Goal: Task Accomplishment & Management: Complete application form

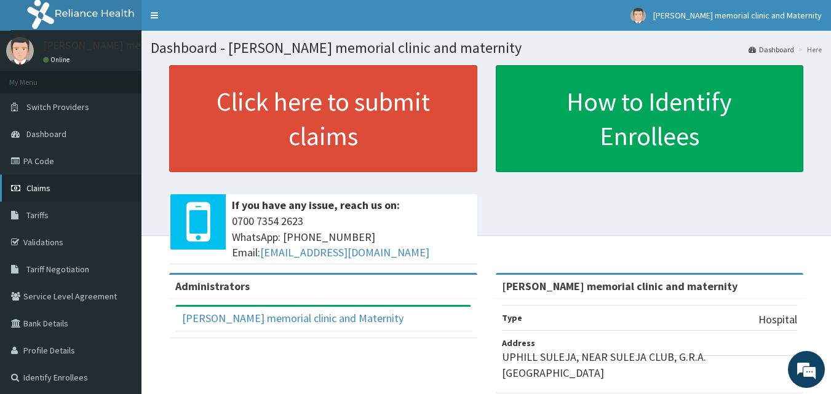
click at [81, 197] on link "Claims" at bounding box center [70, 188] width 141 height 27
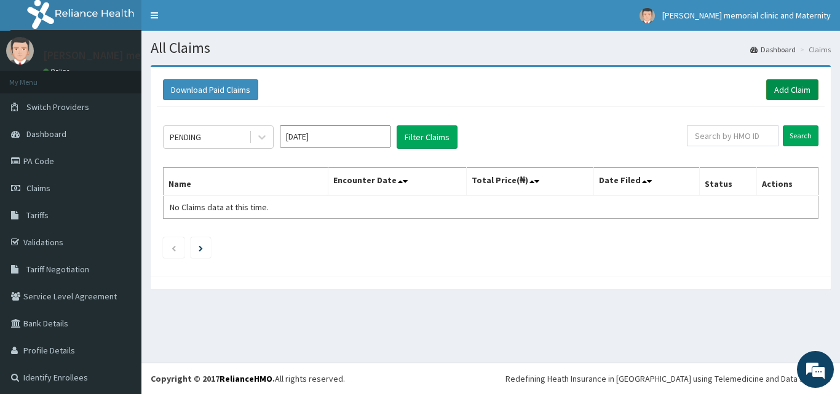
click at [786, 95] on link "Add Claim" at bounding box center [792, 89] width 52 height 21
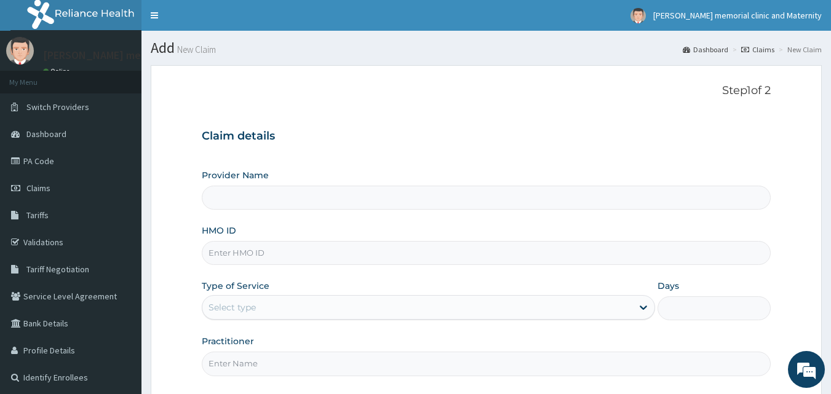
type input "[PERSON_NAME] memorial clinic and maternity"
click at [298, 257] on input "HMO ID" at bounding box center [486, 253] width 569 height 24
type input "NBC/10034/C"
click at [288, 311] on div "Select type" at bounding box center [417, 308] width 430 height 20
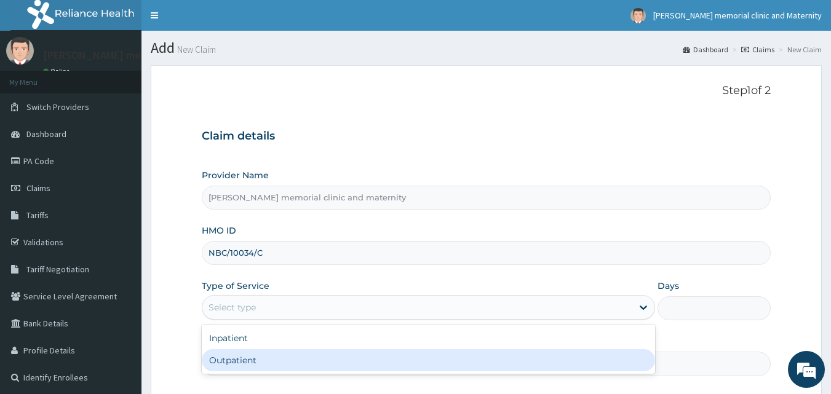
click at [281, 352] on div "Outpatient" at bounding box center [428, 360] width 453 height 22
type input "1"
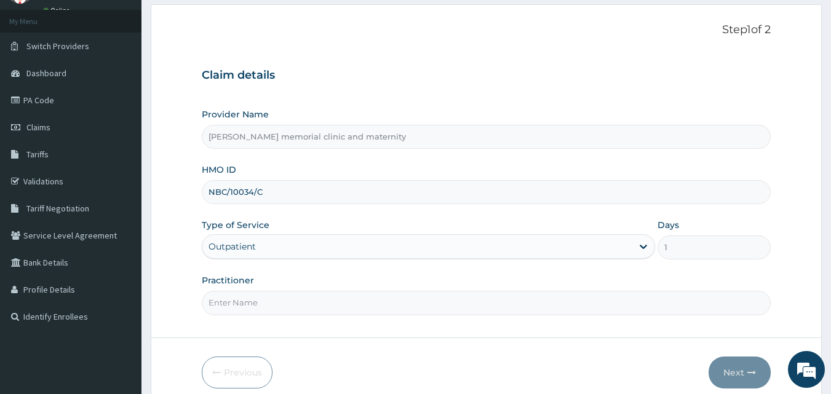
scroll to position [61, 0]
click at [320, 296] on input "Practitioner" at bounding box center [486, 302] width 569 height 24
type input "[PERSON_NAME]"
click at [738, 368] on button "Next" at bounding box center [739, 372] width 62 height 32
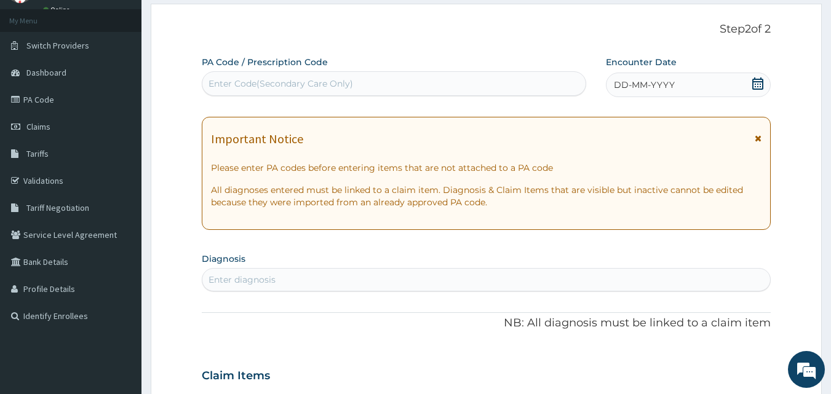
click at [700, 85] on div "DD-MM-YYYY" at bounding box center [688, 85] width 165 height 25
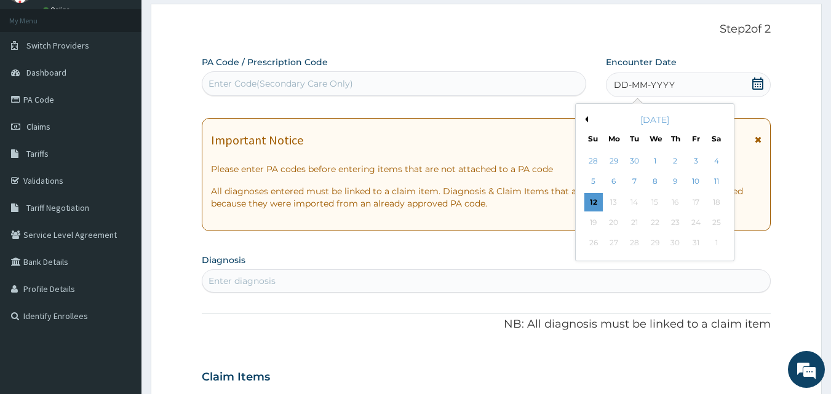
click at [589, 122] on div "[DATE]" at bounding box center [654, 120] width 148 height 12
click at [586, 117] on button "Previous Month" at bounding box center [585, 119] width 6 height 6
click at [656, 184] on div "10" at bounding box center [655, 182] width 18 height 18
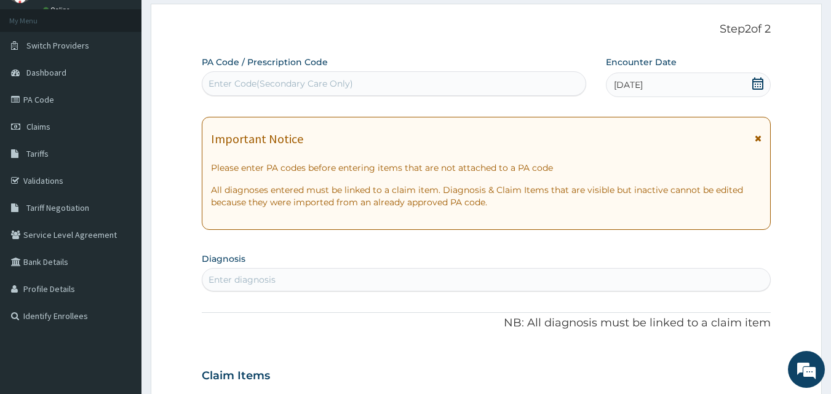
click at [473, 86] on div "Enter Code(Secondary Care Only)" at bounding box center [394, 84] width 384 height 20
click at [467, 284] on div "Enter diagnosis" at bounding box center [486, 280] width 568 height 20
type input "F"
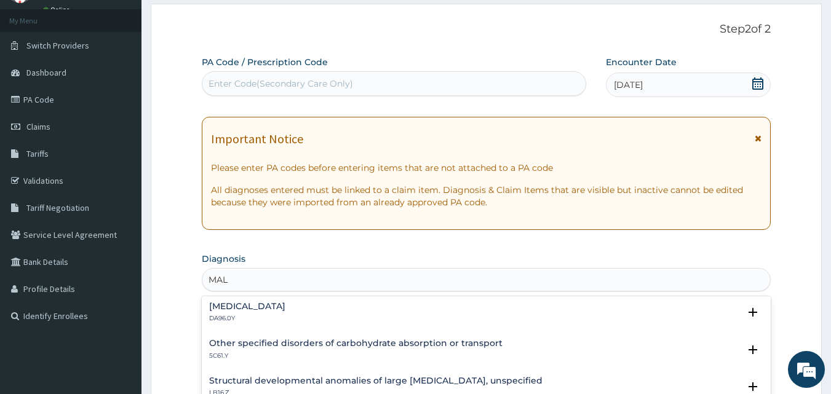
scroll to position [184, 0]
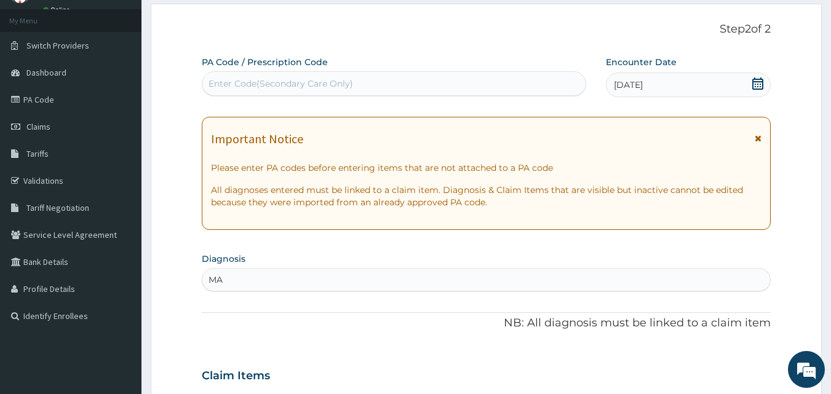
type input "M"
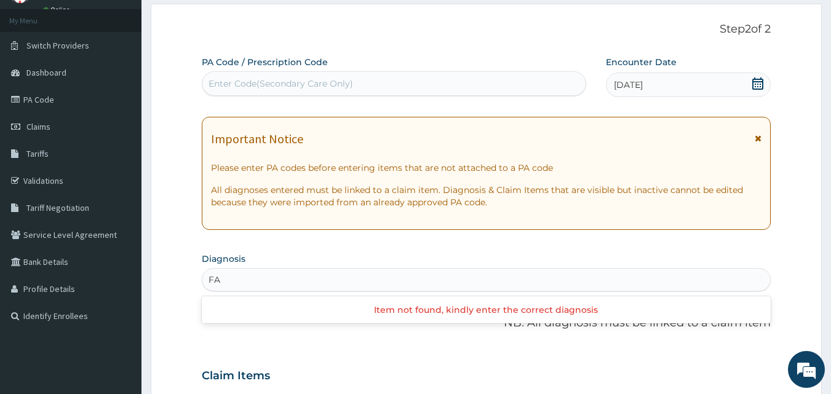
type input "F"
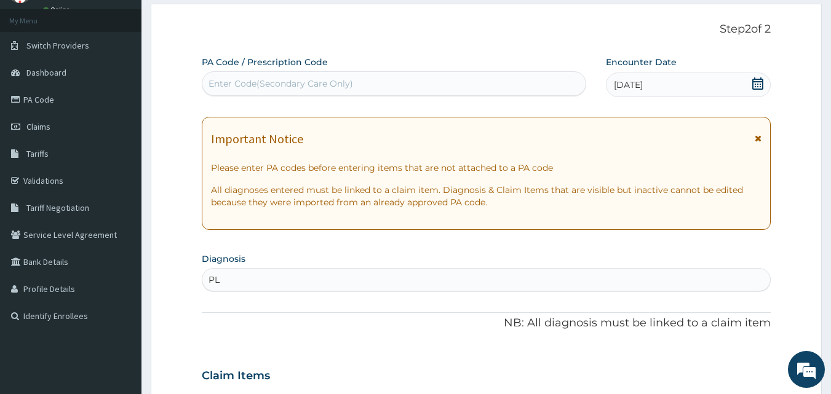
type input "P"
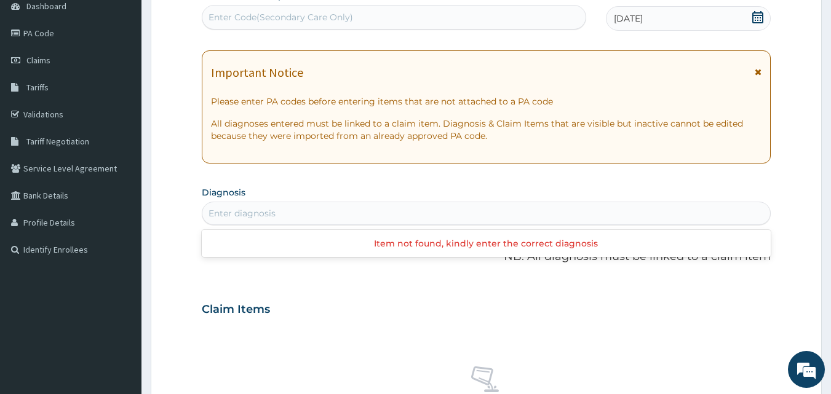
scroll to position [123, 0]
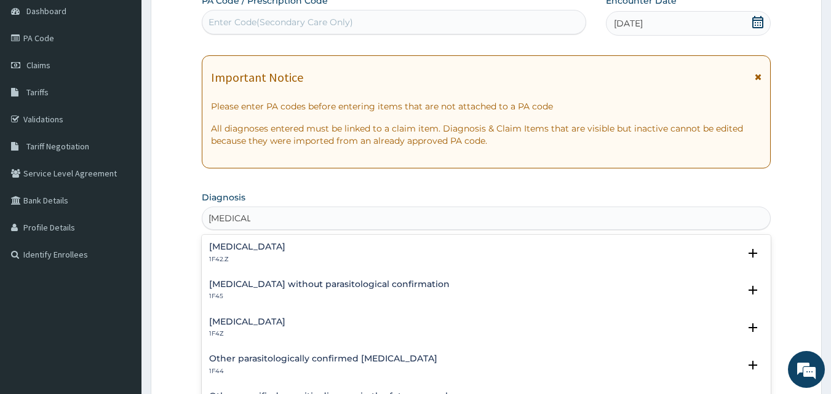
type input "MALARIA"
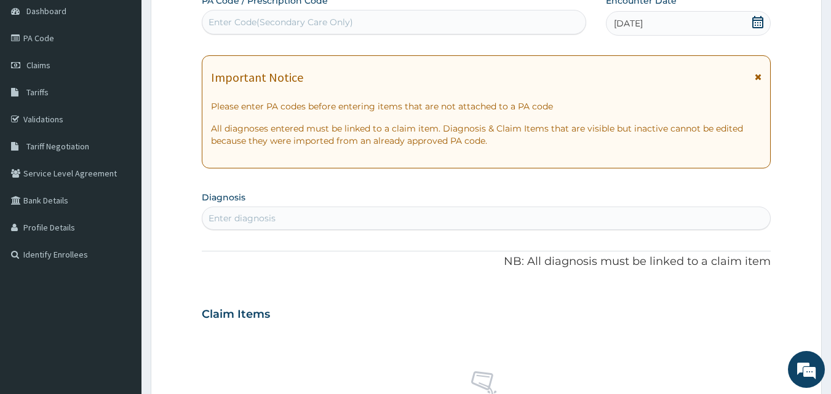
click at [353, 215] on div "Enter diagnosis" at bounding box center [486, 218] width 568 height 20
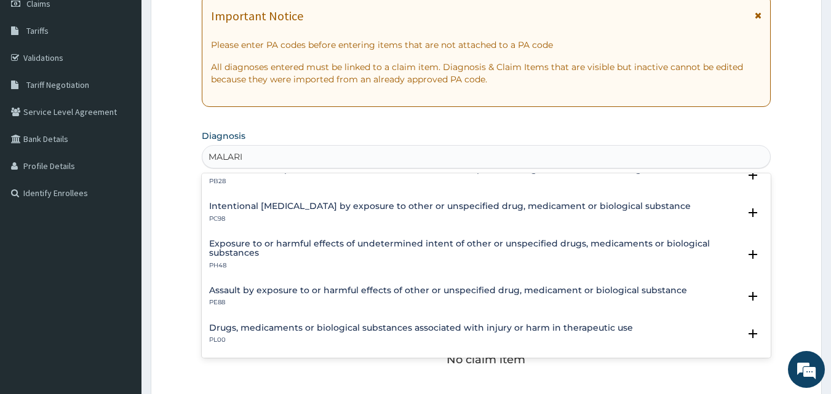
scroll to position [0, 0]
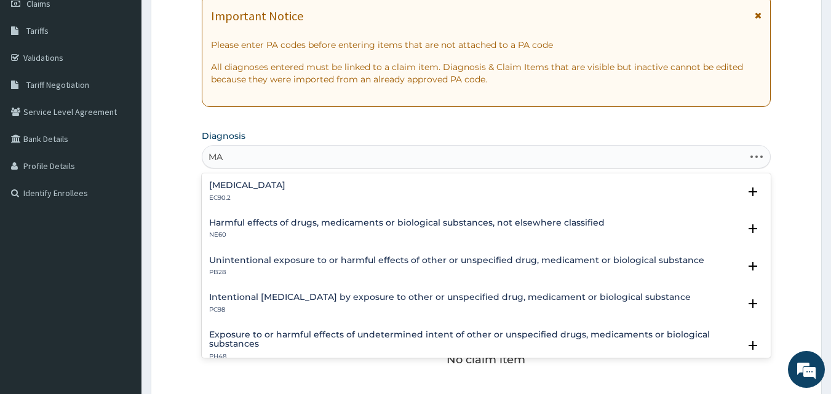
type input "M"
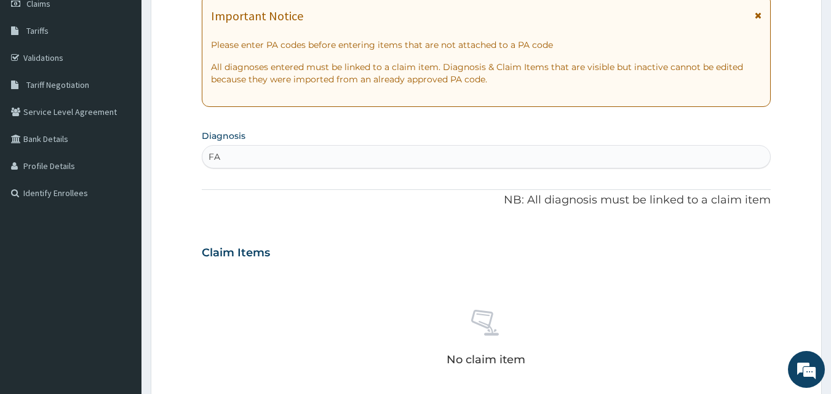
type input "F"
type input "TYPHOID"
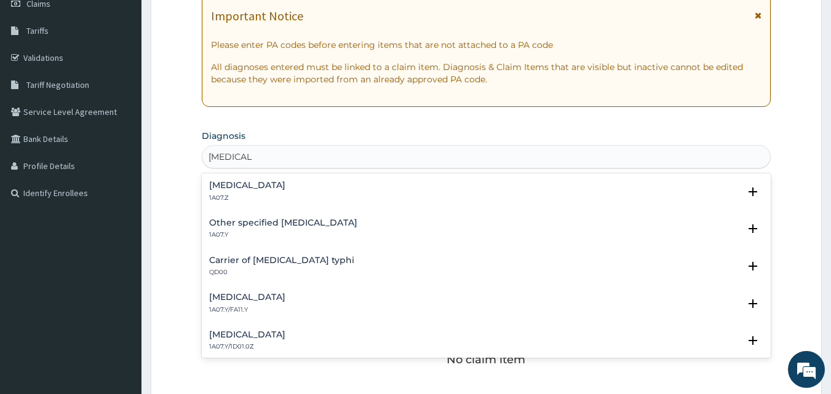
click at [280, 181] on h4 "Typhoid fever, unspecified" at bounding box center [247, 185] width 76 height 9
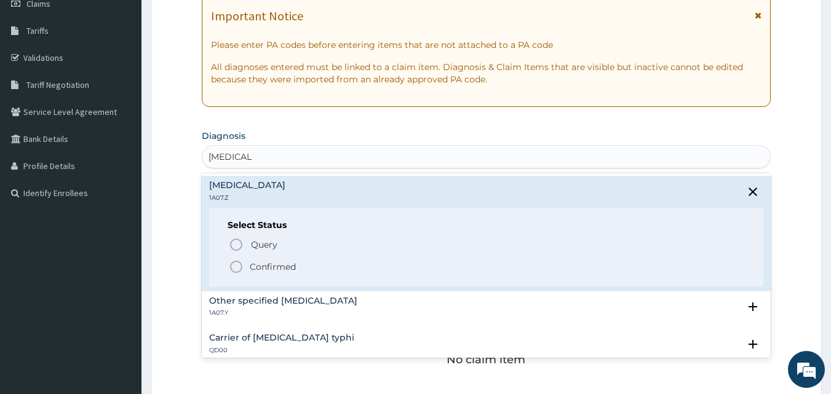
click at [259, 262] on p "Confirmed" at bounding box center [273, 267] width 46 height 12
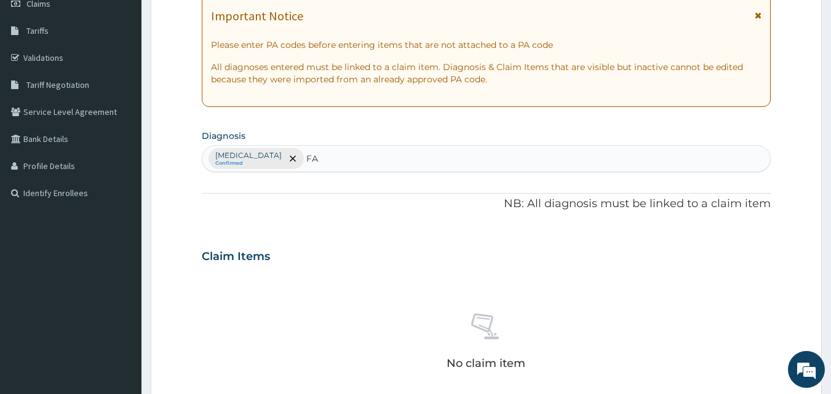
type input "F"
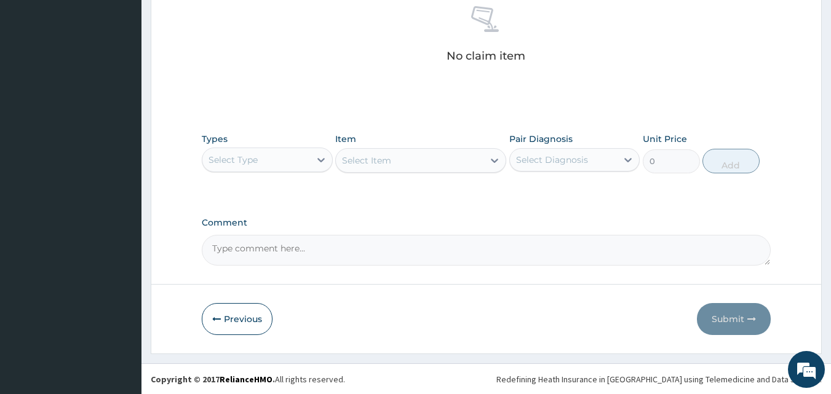
scroll to position [492, 0]
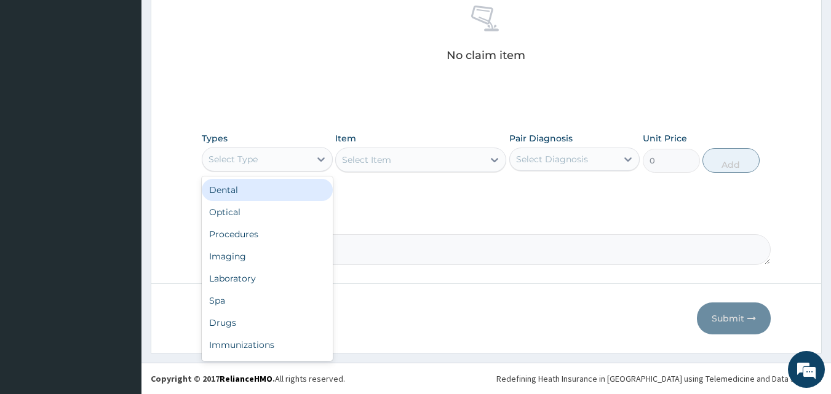
click at [256, 164] on div "Select Type" at bounding box center [232, 159] width 49 height 12
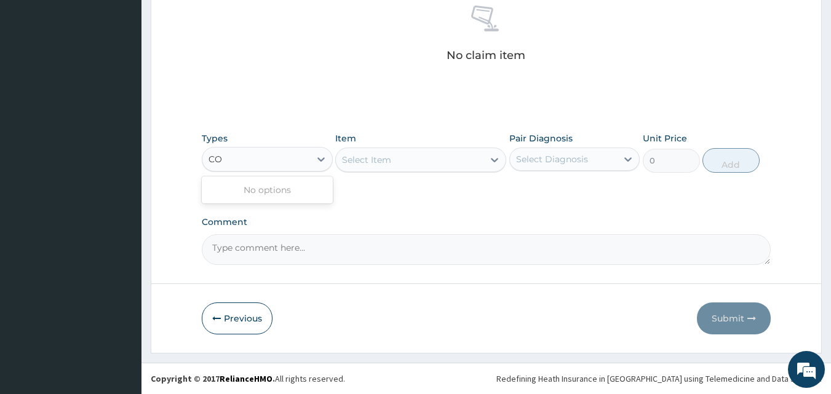
type input "C"
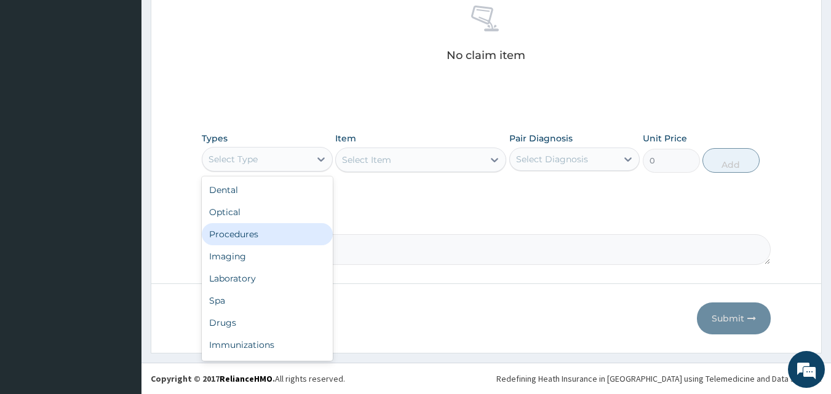
click at [248, 244] on div "Procedures" at bounding box center [267, 234] width 131 height 22
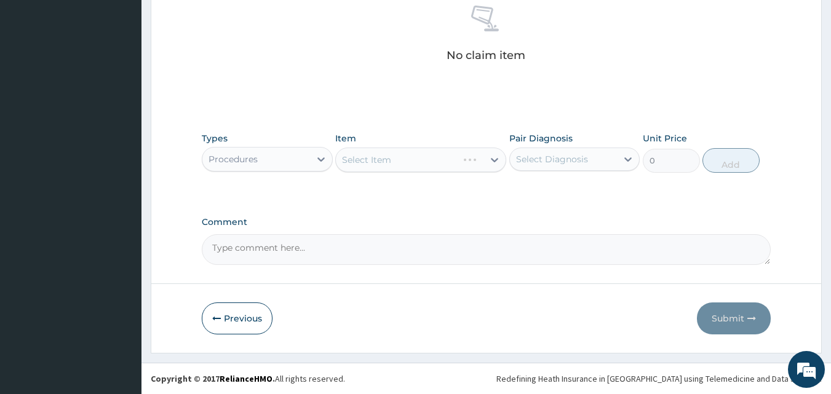
click at [384, 168] on div "Select Item" at bounding box center [420, 160] width 171 height 25
click at [352, 159] on div "Select Item" at bounding box center [366, 160] width 49 height 12
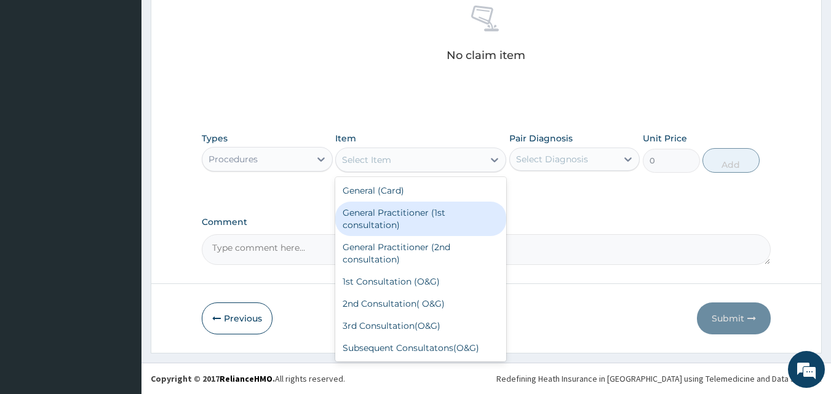
click at [378, 205] on div "General Practitioner (1st consultation)" at bounding box center [420, 219] width 171 height 34
type input "1500"
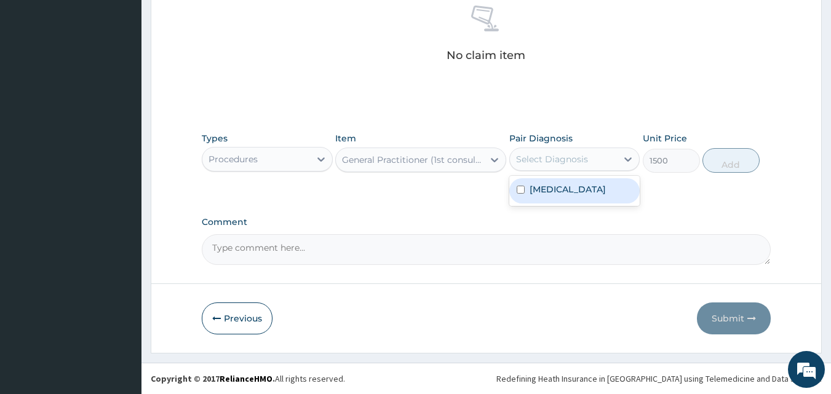
click at [539, 154] on div "Select Diagnosis" at bounding box center [552, 159] width 72 height 12
click at [539, 192] on label "Typhoid fever, unspecified" at bounding box center [567, 189] width 76 height 12
checkbox input "true"
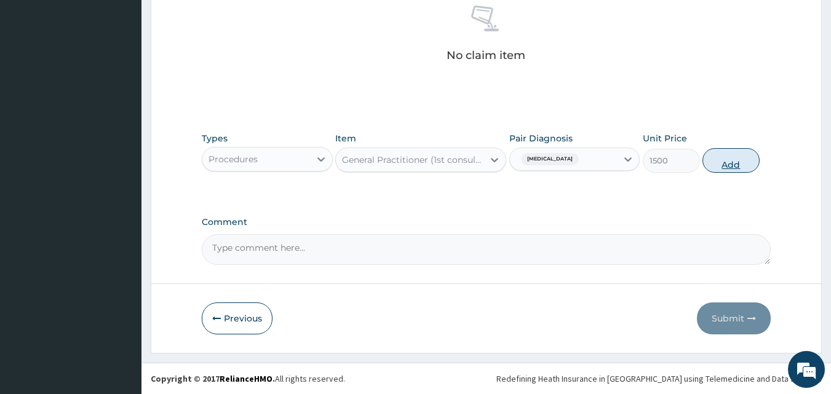
click at [726, 156] on button "Add" at bounding box center [730, 160] width 57 height 25
type input "0"
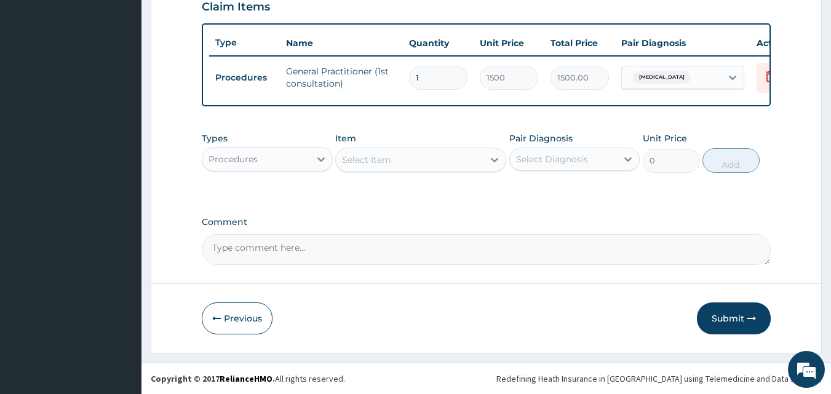
click at [227, 160] on div "Procedures" at bounding box center [232, 159] width 49 height 12
type input "F"
type input "W"
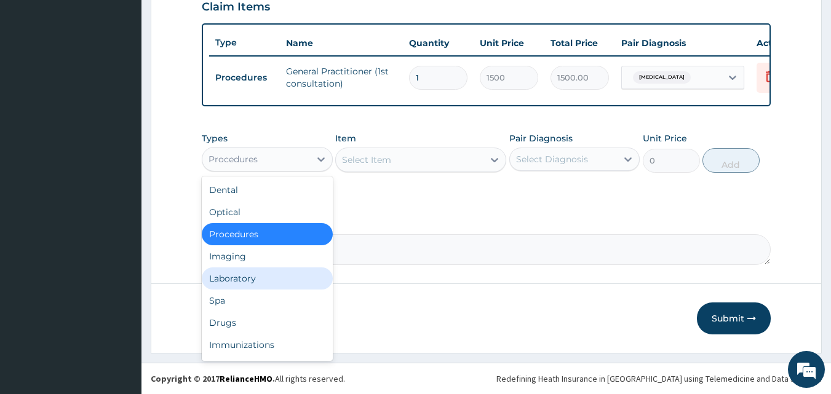
click at [243, 280] on div "Laboratory" at bounding box center [267, 278] width 131 height 22
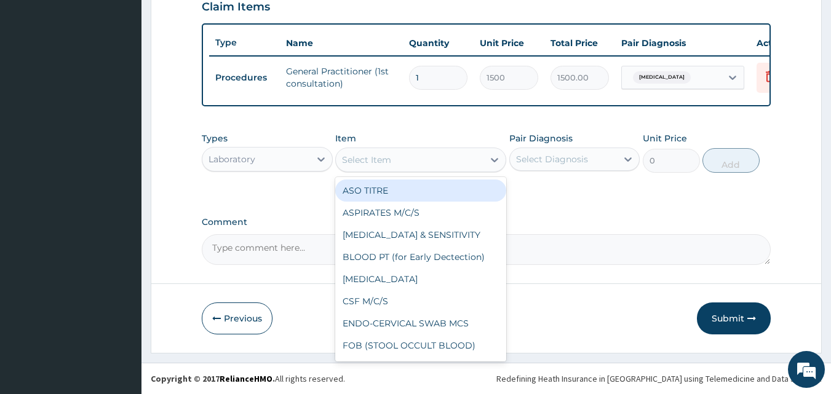
click at [358, 162] on div "Select Item" at bounding box center [366, 160] width 49 height 12
type input "FB"
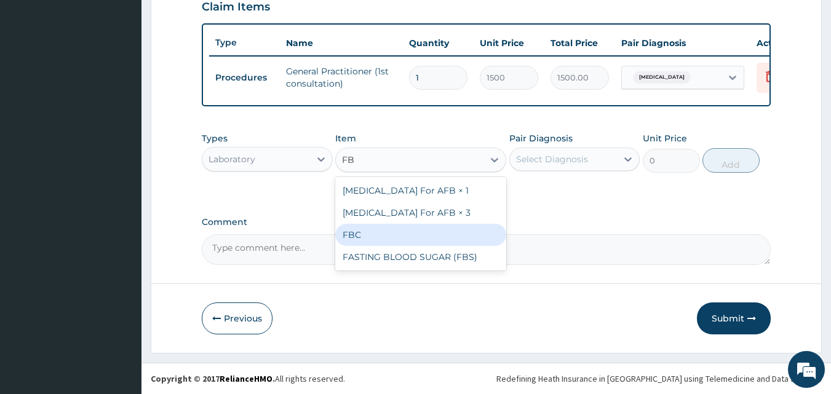
click at [397, 235] on div "FBC" at bounding box center [420, 235] width 171 height 22
type input "1600"
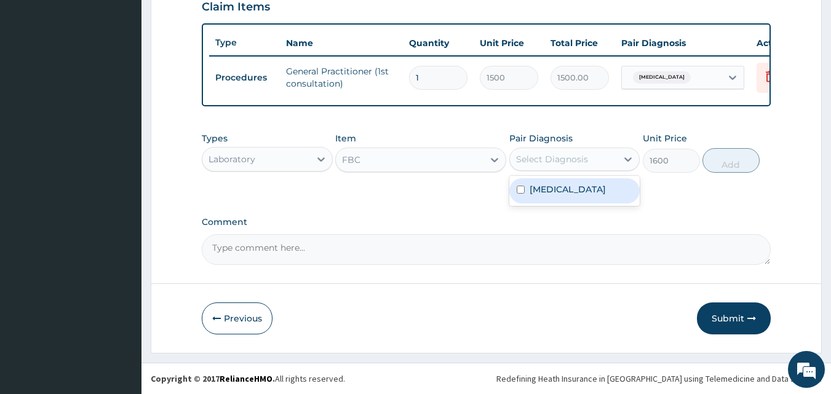
click at [540, 160] on div "Select Diagnosis" at bounding box center [552, 159] width 72 height 12
click at [541, 189] on label "Typhoid fever, unspecified" at bounding box center [567, 189] width 76 height 12
checkbox input "true"
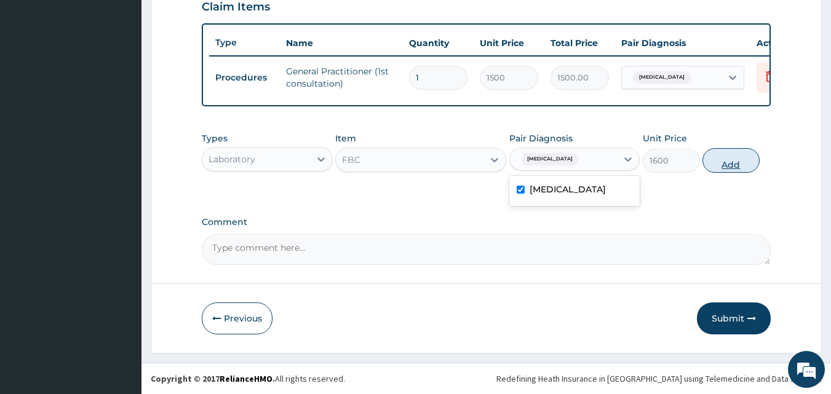
click at [732, 163] on button "Add" at bounding box center [730, 160] width 57 height 25
type input "0"
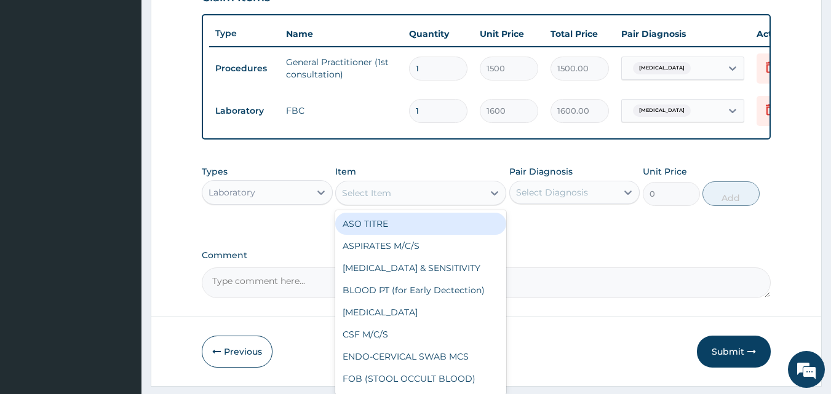
click at [368, 199] on div "Select Item" at bounding box center [366, 193] width 49 height 12
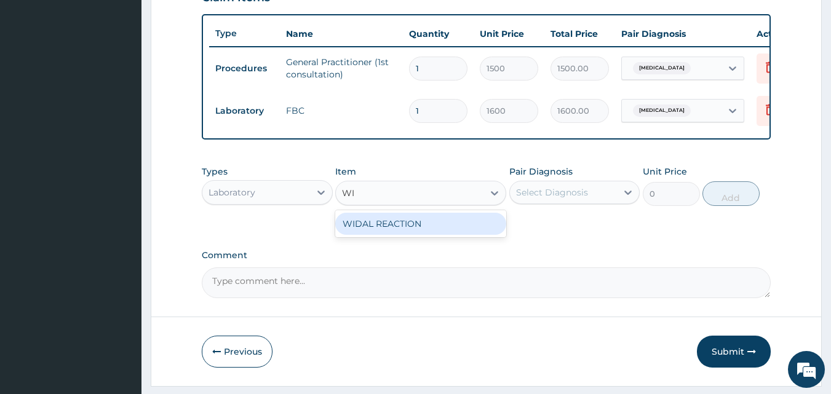
type input "WID"
click at [376, 228] on div "WIDAL REACTION" at bounding box center [420, 224] width 171 height 22
type input "800"
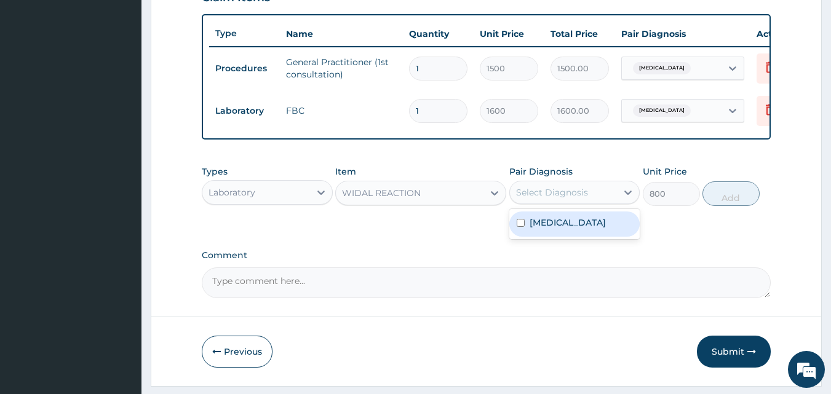
click at [560, 202] on div "Select Diagnosis" at bounding box center [564, 193] width 108 height 20
click at [558, 229] on label "Typhoid fever, unspecified" at bounding box center [567, 222] width 76 height 12
checkbox input "true"
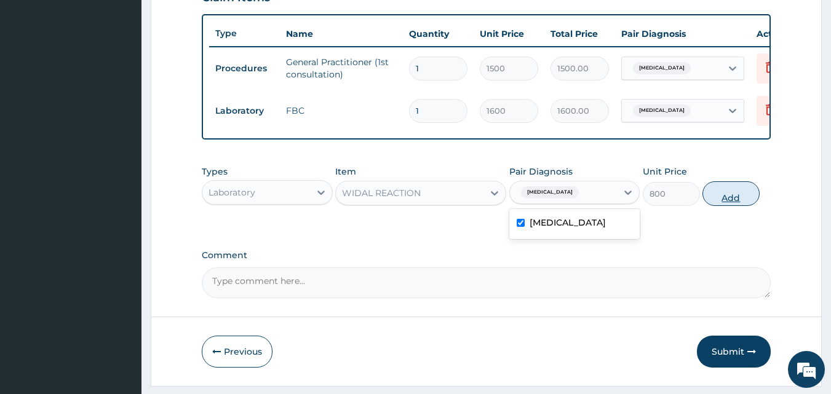
click at [745, 200] on button "Add" at bounding box center [730, 193] width 57 height 25
type input "0"
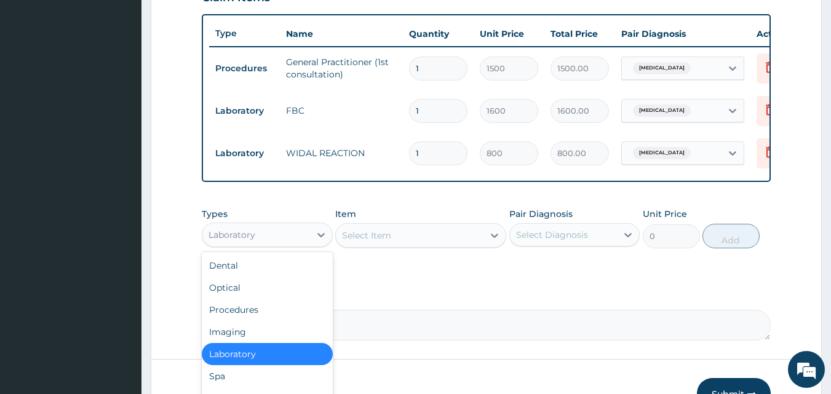
click at [274, 245] on div "Laboratory" at bounding box center [256, 235] width 108 height 20
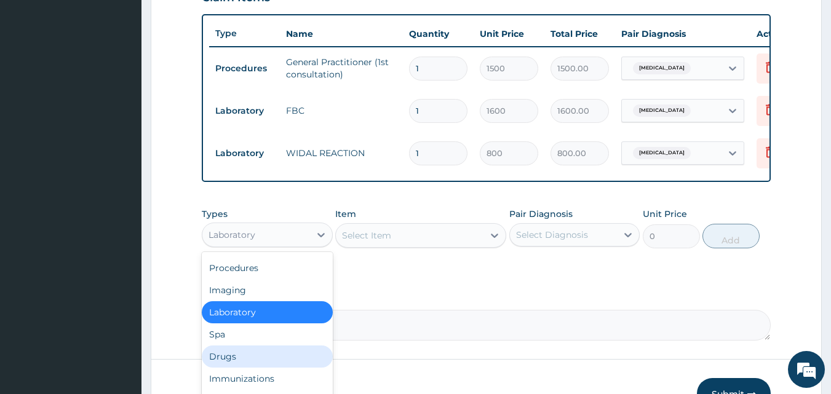
click at [238, 359] on div "Drugs" at bounding box center [267, 357] width 131 height 22
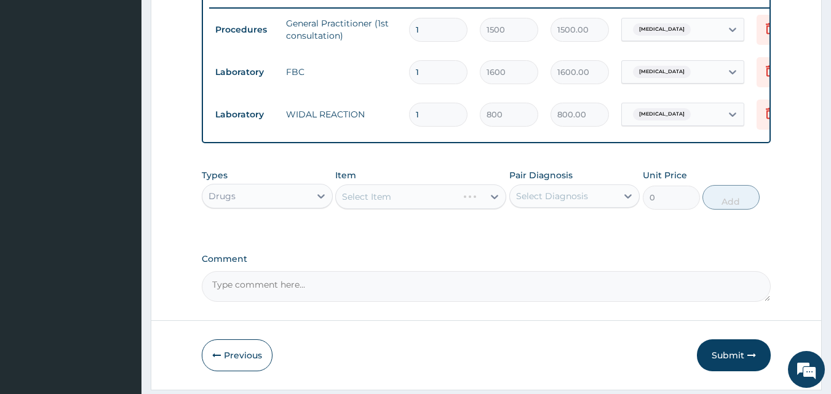
scroll to position [528, 0]
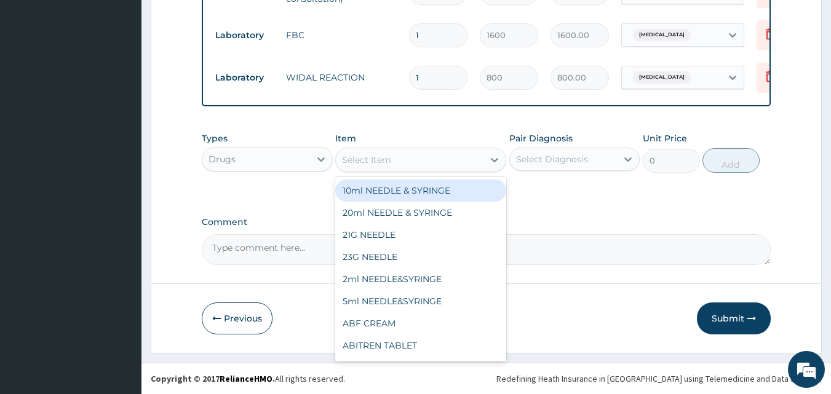
click at [356, 160] on div "Select Item" at bounding box center [366, 160] width 49 height 12
type input "AMOX"
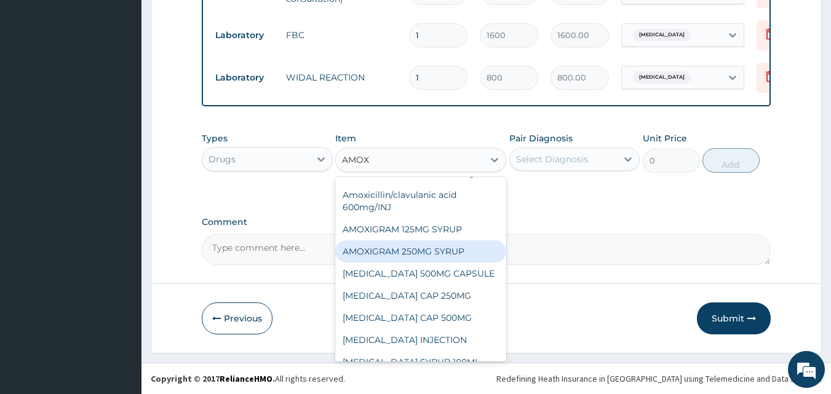
scroll to position [123, 0]
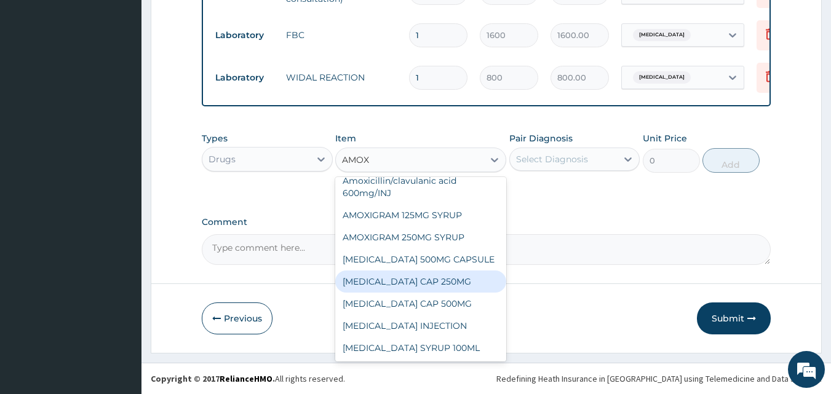
click at [401, 291] on div "AMOXIL CAP 250MG" at bounding box center [420, 282] width 171 height 22
type input "52.5"
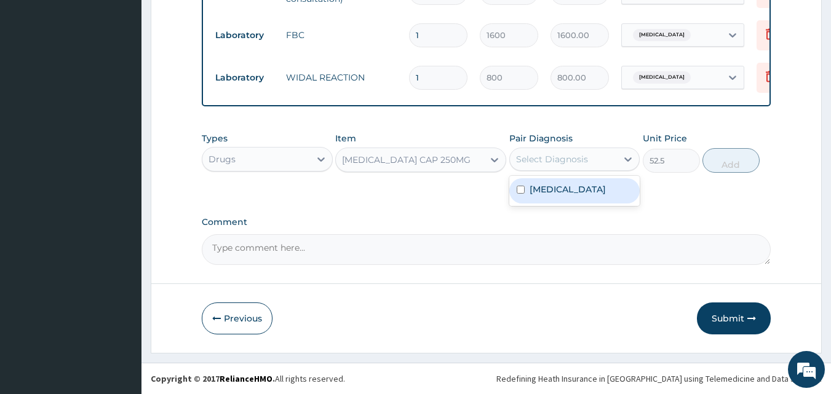
click at [538, 164] on div "Select Diagnosis" at bounding box center [552, 159] width 72 height 12
click at [528, 203] on div "Typhoid fever, unspecified" at bounding box center [574, 190] width 131 height 25
checkbox input "true"
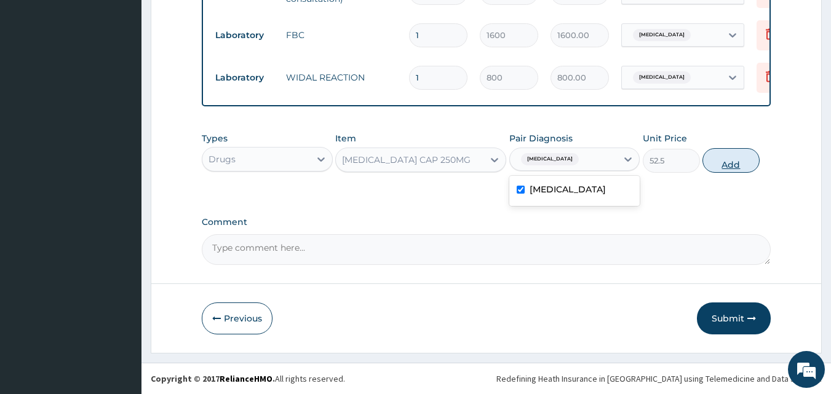
click at [720, 156] on button "Add" at bounding box center [730, 160] width 57 height 25
type input "0"
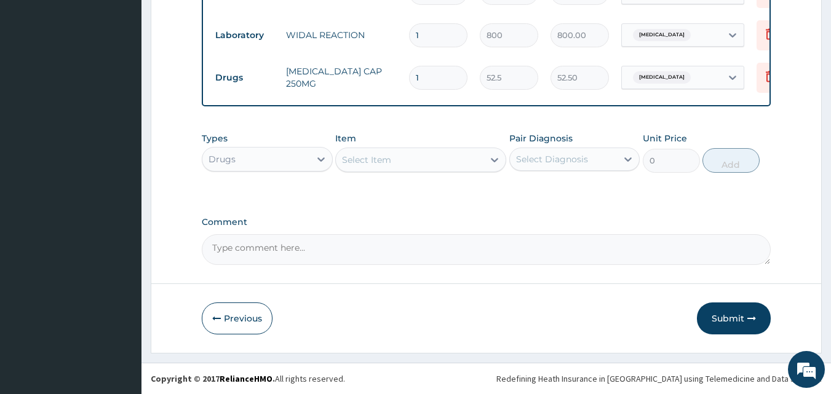
click at [422, 162] on div "Select Item" at bounding box center [420, 160] width 171 height 25
click at [425, 66] on input "1" at bounding box center [438, 78] width 58 height 24
type input "15"
type input "787.50"
type input "15"
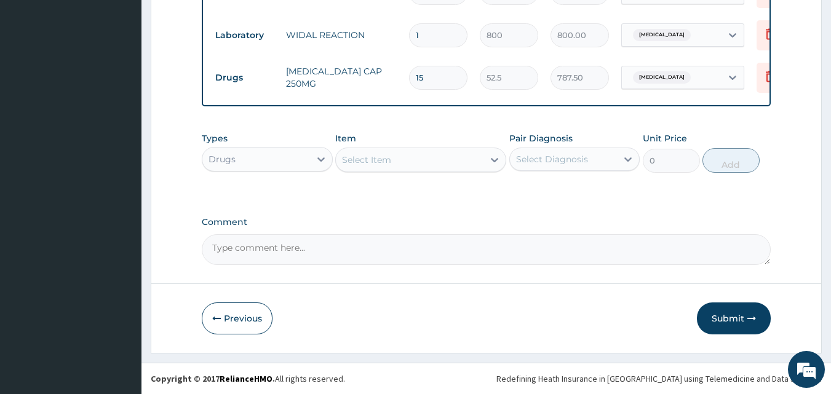
click at [373, 156] on div "Select Item" at bounding box center [366, 160] width 49 height 12
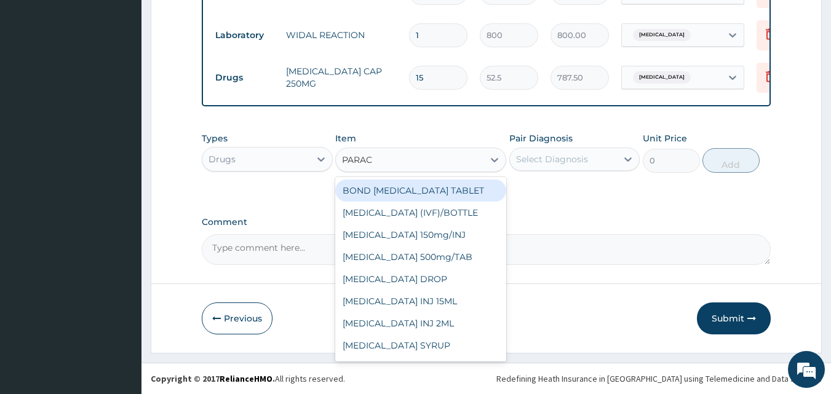
type input "PARACE"
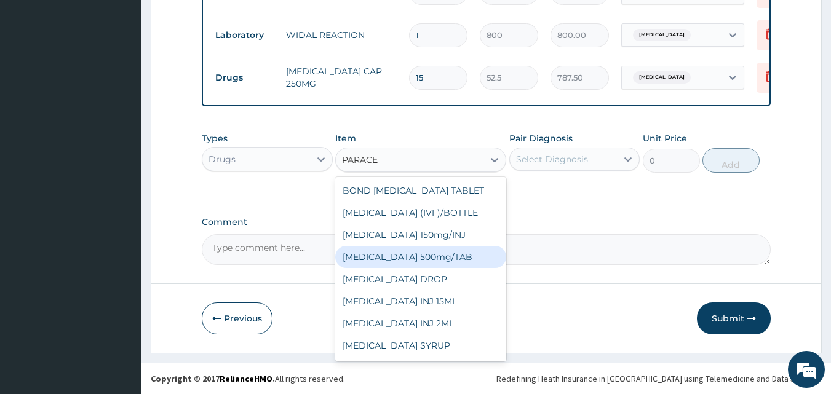
click at [429, 263] on div "PARACETAMOL 500mg/TAB" at bounding box center [420, 257] width 171 height 22
type input "5.25"
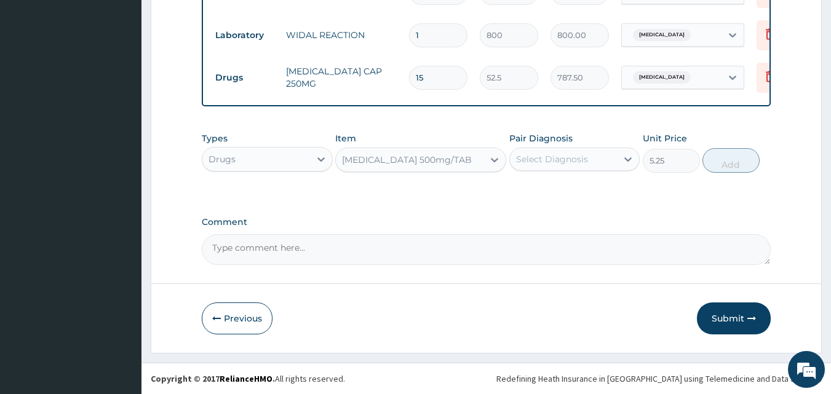
click at [535, 163] on div "Select Diagnosis" at bounding box center [552, 159] width 72 height 12
click at [547, 196] on label "Typhoid fever, unspecified" at bounding box center [567, 189] width 76 height 12
checkbox input "true"
click at [741, 159] on button "Add" at bounding box center [730, 160] width 57 height 25
type input "0"
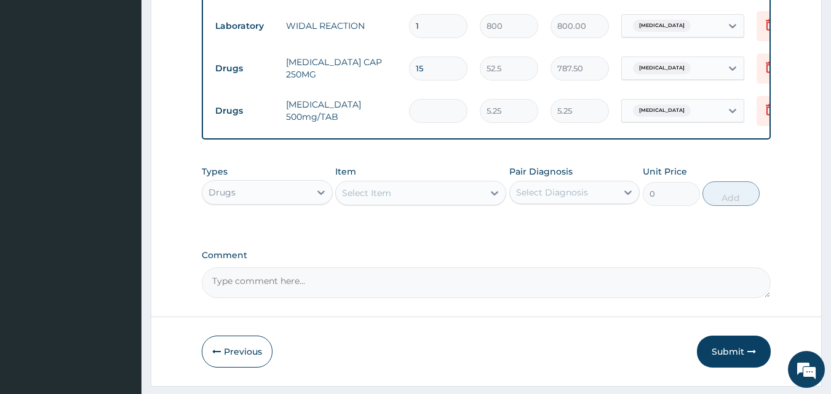
type input "0.00"
type input "9"
type input "47.25"
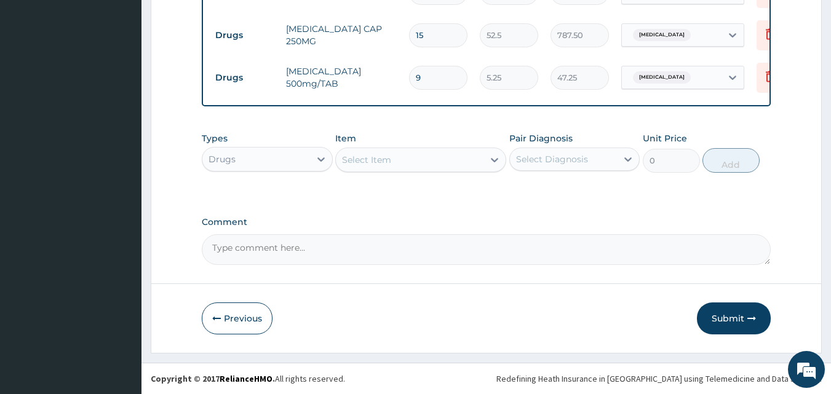
scroll to position [613, 0]
type input "9"
click at [279, 159] on div "Drugs" at bounding box center [256, 159] width 108 height 20
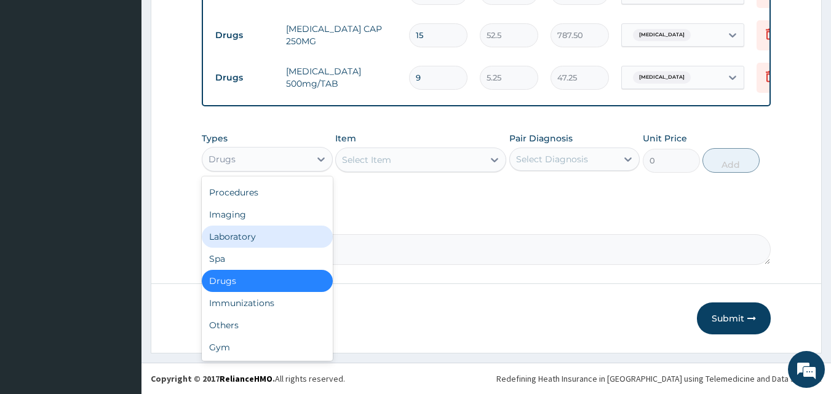
scroll to position [0, 0]
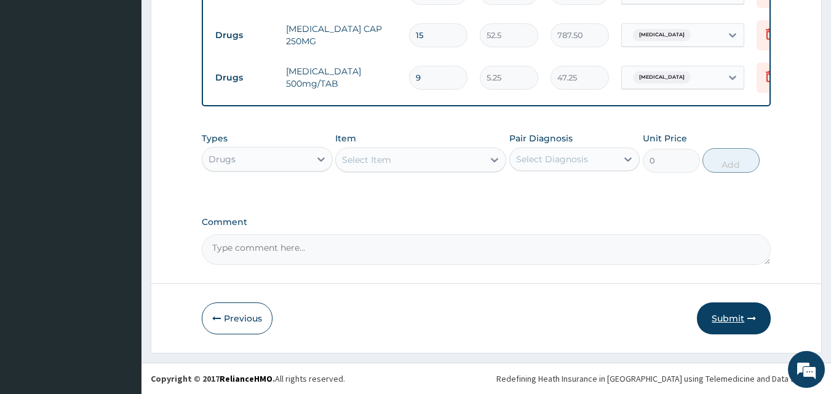
click at [720, 317] on button "Submit" at bounding box center [734, 319] width 74 height 32
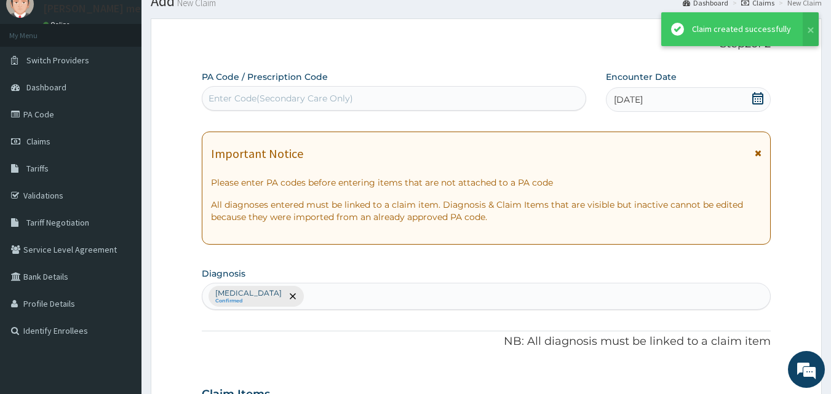
scroll to position [613, 0]
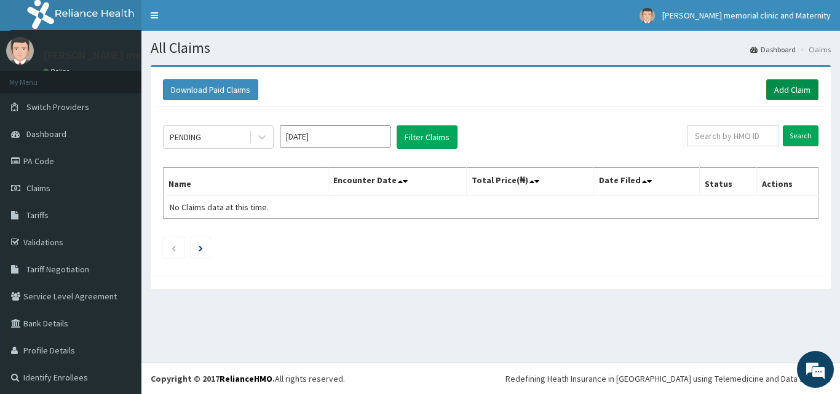
click at [793, 97] on link "Add Claim" at bounding box center [792, 89] width 52 height 21
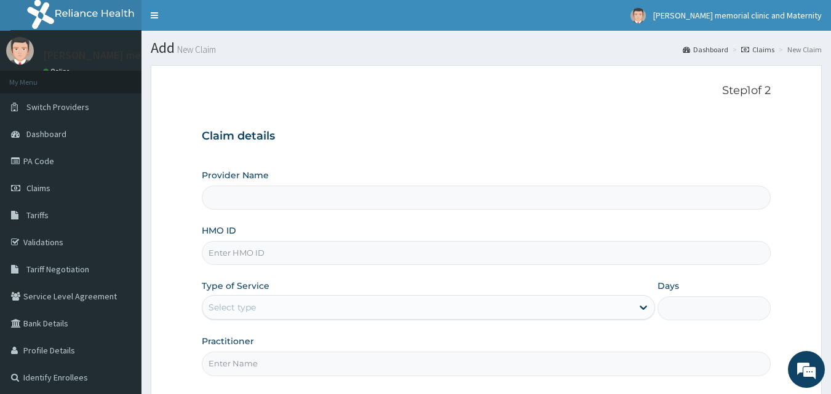
type input "[PERSON_NAME] memorial clinic and maternity"
click at [322, 258] on input "HMO ID" at bounding box center [486, 253] width 569 height 24
type input "FMP/10046/E"
click at [306, 305] on div "Select type" at bounding box center [417, 308] width 430 height 20
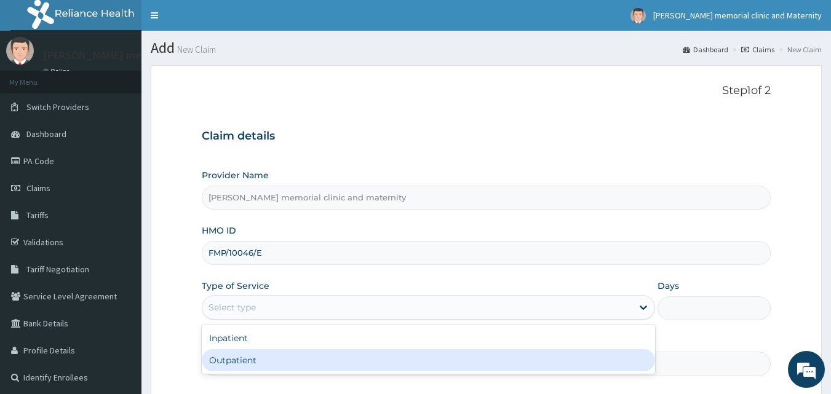
click at [285, 362] on div "Outpatient" at bounding box center [428, 360] width 453 height 22
type input "1"
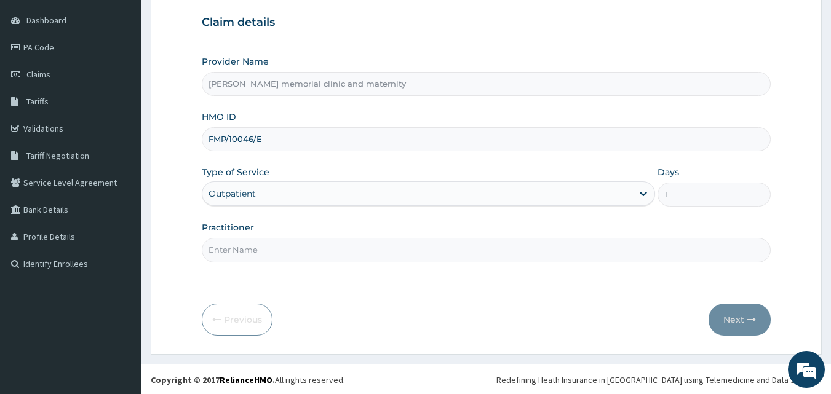
scroll to position [115, 0]
click at [370, 248] on input "Practitioner" at bounding box center [486, 249] width 569 height 24
type input "[PERSON_NAME]"
click at [735, 325] on button "Next" at bounding box center [739, 319] width 62 height 32
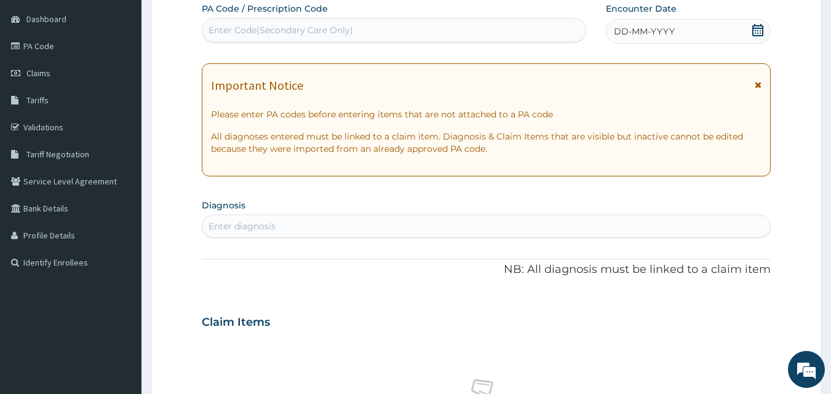
click at [729, 30] on div "DD-MM-YYYY" at bounding box center [688, 31] width 165 height 25
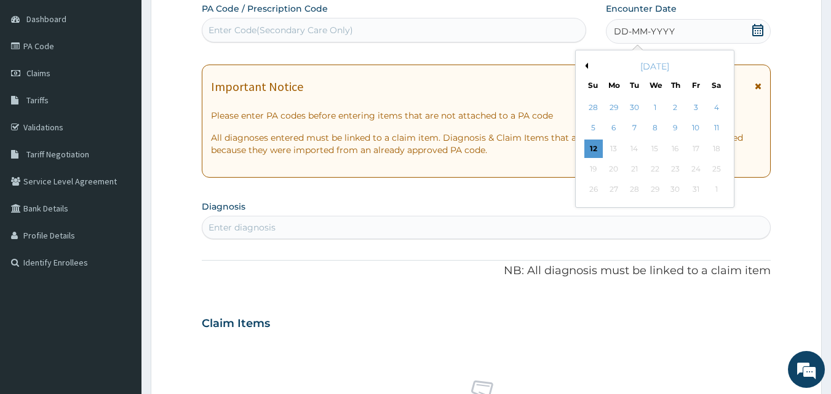
click at [588, 68] on div "[DATE]" at bounding box center [654, 66] width 148 height 12
click at [587, 68] on button "Previous Month" at bounding box center [585, 66] width 6 height 6
click at [594, 145] on div "14" at bounding box center [593, 149] width 18 height 18
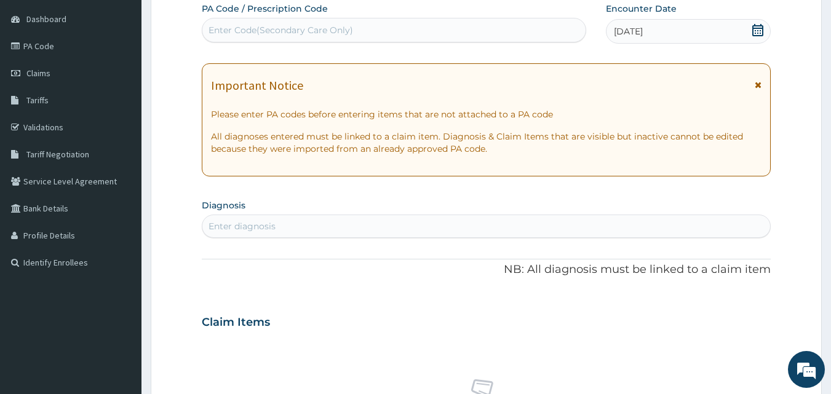
click at [388, 227] on div "Enter diagnosis" at bounding box center [486, 226] width 568 height 20
type input "F"
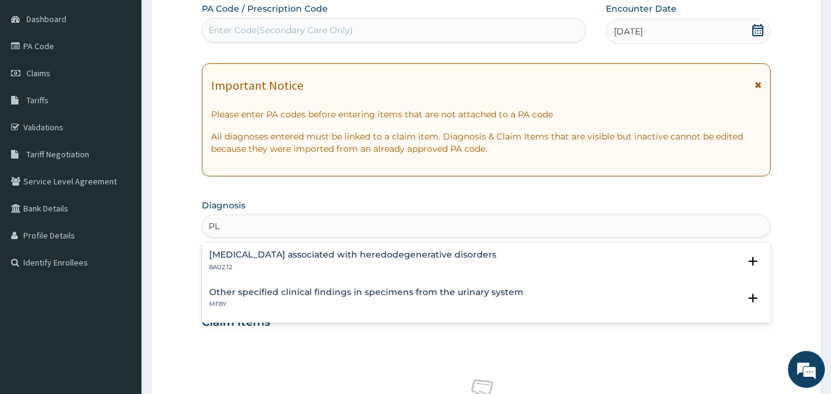
type input "P"
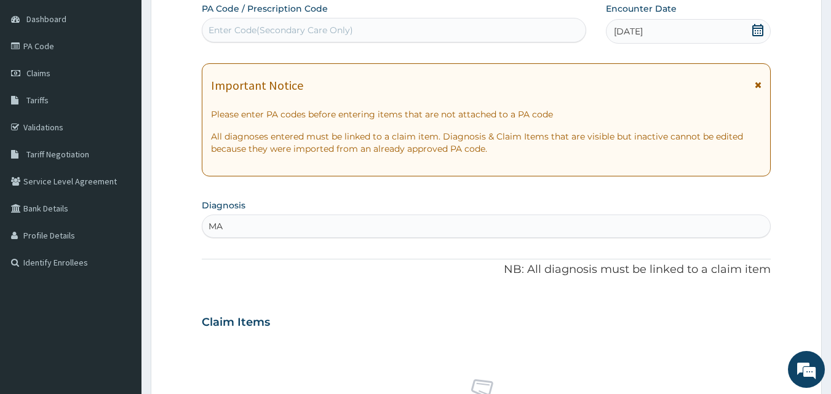
type input "M"
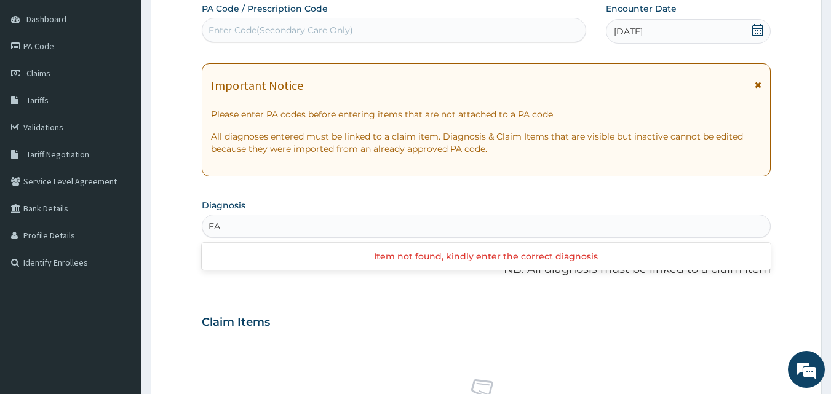
type input "F"
